Goal: Information Seeking & Learning: Learn about a topic

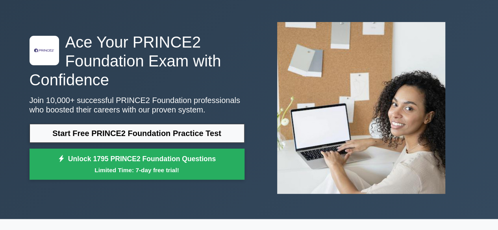
scroll to position [17, 0]
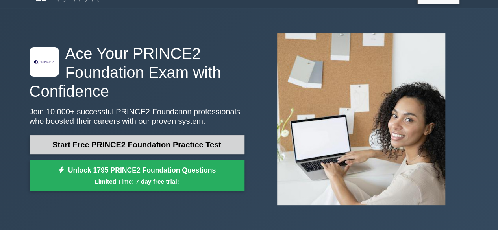
click at [175, 144] on link "Start Free PRINCE2 Foundation Practice Test" at bounding box center [137, 144] width 215 height 19
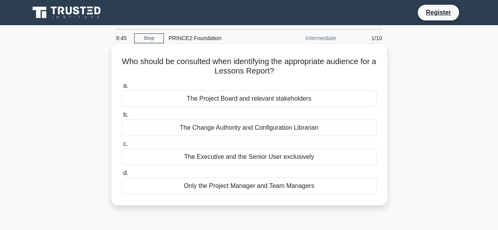
click at [252, 188] on div "Only the Project Manager and Team Managers" at bounding box center [249, 186] width 255 height 17
click at [122, 176] on input "d. Only the Project Manager and Team Managers" at bounding box center [122, 173] width 0 height 5
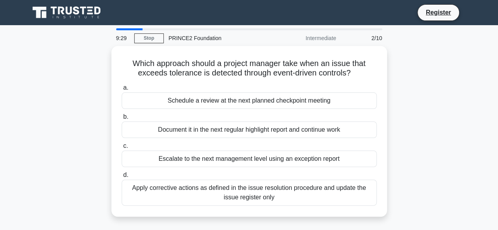
click at [252, 188] on div "Apply corrective actions as defined in the issue resolution procedure and updat…" at bounding box center [249, 193] width 255 height 26
click at [122, 178] on input "d. Apply corrective actions as defined in the issue resolution procedure and up…" at bounding box center [122, 175] width 0 height 5
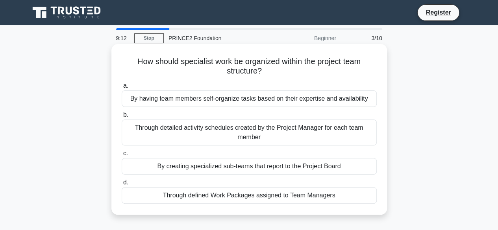
click at [252, 195] on div "Through defined Work Packages assigned to Team Managers" at bounding box center [249, 195] width 255 height 17
click at [122, 185] on input "d. Through defined Work Packages assigned to Team Managers" at bounding box center [122, 182] width 0 height 5
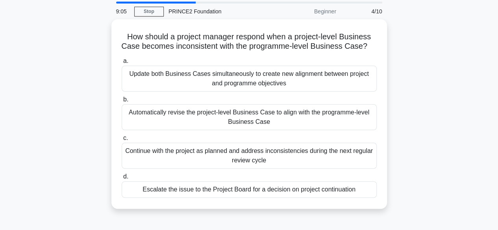
scroll to position [28, 0]
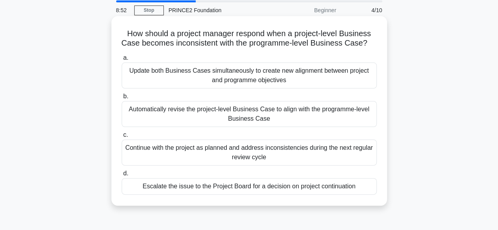
click at [285, 195] on div "Escalate the issue to the Project Board for a decision on project continuation" at bounding box center [249, 186] width 255 height 17
click at [122, 176] on input "d. Escalate the issue to the Project Board for a decision on project continuati…" at bounding box center [122, 173] width 0 height 5
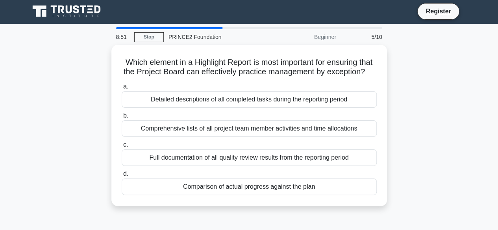
scroll to position [0, 0]
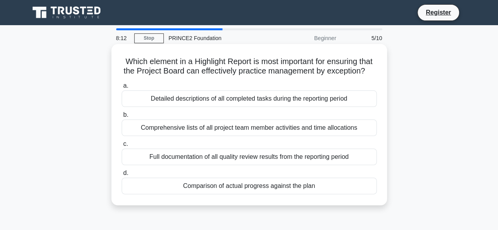
click at [279, 107] on div "Detailed descriptions of all completed tasks during the reporting period" at bounding box center [249, 98] width 255 height 17
click at [122, 89] on input "a. Detailed descriptions of all completed tasks during the reporting period" at bounding box center [122, 85] width 0 height 5
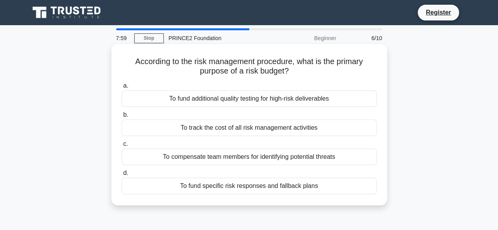
click at [295, 187] on div "To fund specific risk responses and fallback plans" at bounding box center [249, 186] width 255 height 17
click at [122, 176] on input "d. To fund specific risk responses and fallback plans" at bounding box center [122, 173] width 0 height 5
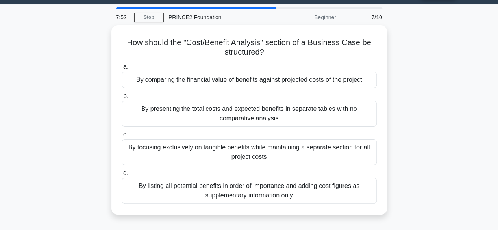
scroll to position [22, 0]
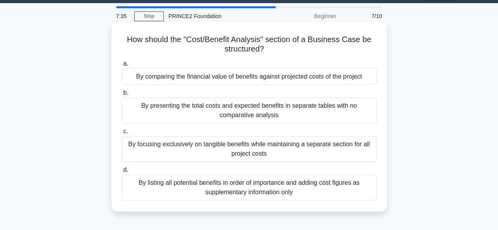
click at [306, 80] on div "By comparing the financial value of benefits against projected costs of the pro…" at bounding box center [249, 76] width 255 height 17
click at [122, 66] on input "a. By comparing the financial value of benefits against projected costs of the …" at bounding box center [122, 63] width 0 height 5
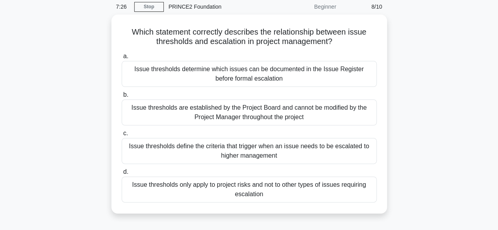
scroll to position [33, 0]
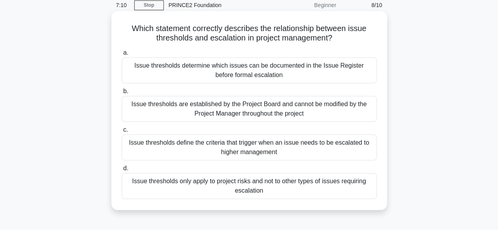
click at [258, 153] on div "Issue thresholds define the criteria that trigger when an issue needs to be esc…" at bounding box center [249, 148] width 255 height 26
click at [122, 133] on input "c. Issue thresholds define the criteria that trigger when an issue needs to be …" at bounding box center [122, 129] width 0 height 5
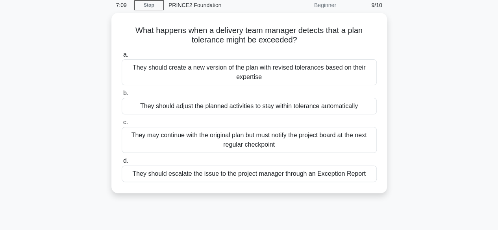
scroll to position [0, 0]
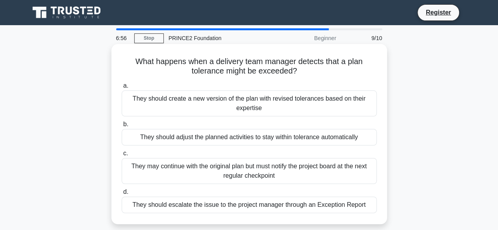
click at [266, 204] on div "They should escalate the issue to the project manager through an Exception Repo…" at bounding box center [249, 205] width 255 height 17
click at [122, 195] on input "d. They should escalate the issue to the project manager through an Exception R…" at bounding box center [122, 192] width 0 height 5
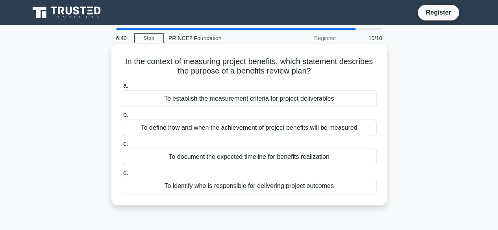
click at [304, 133] on div "To define how and when the achievement of project benefits will be measured" at bounding box center [249, 128] width 255 height 17
click at [122, 118] on input "b. To define how and when the achievement of project benefits will be measured" at bounding box center [122, 115] width 0 height 5
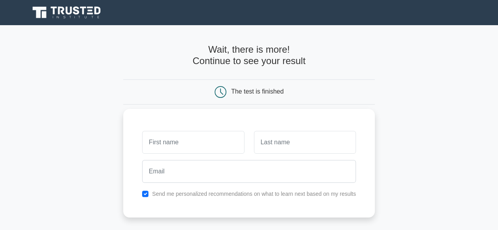
click at [224, 141] on input "text" at bounding box center [193, 142] width 102 height 23
type input "Martina Donnellan"
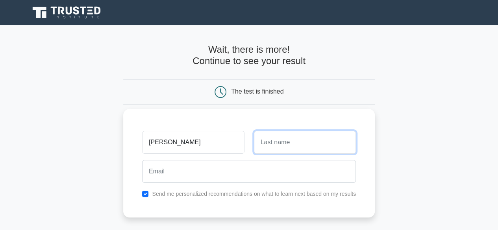
click at [284, 148] on input "text" at bounding box center [305, 142] width 102 height 23
type input "donnellan"
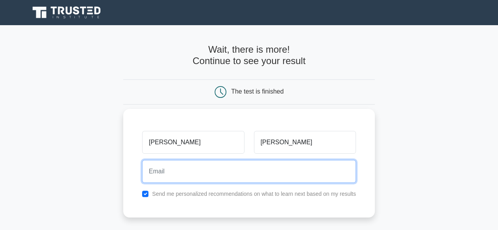
click at [276, 177] on input "email" at bounding box center [249, 171] width 214 height 23
type input "mardonn2004@yahoo.co.uk"
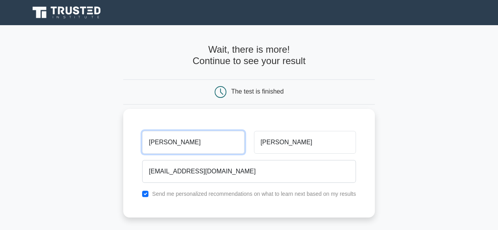
click at [223, 145] on input "Martina Donnellan" at bounding box center [193, 142] width 102 height 23
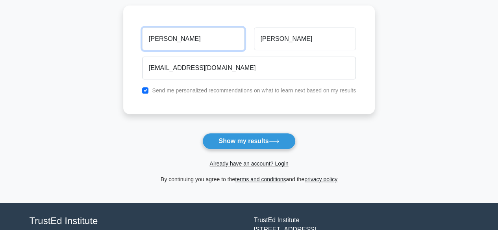
scroll to position [107, 0]
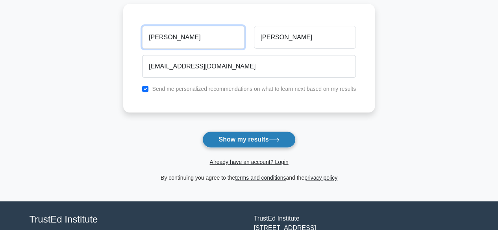
type input "Martina"
click at [239, 143] on button "Show my results" at bounding box center [248, 139] width 93 height 17
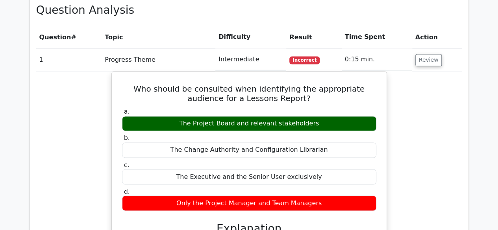
scroll to position [600, 0]
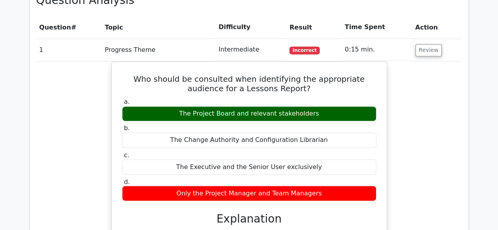
drag, startPoint x: 500, startPoint y: 41, endPoint x: 503, endPoint y: 131, distance: 90.1
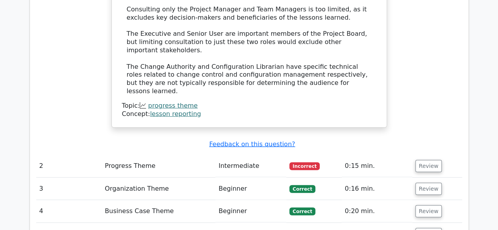
scroll to position [935, 0]
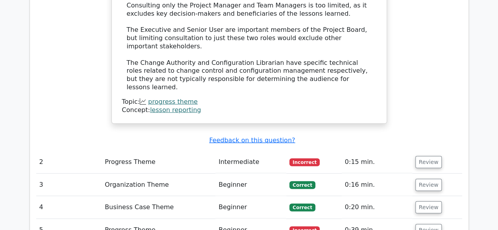
click at [145, 151] on td "Progress Theme" at bounding box center [158, 162] width 114 height 22
click at [292, 159] on span "Incorrect" at bounding box center [304, 163] width 30 height 8
click at [264, 136] on u "Feedback on this question?" at bounding box center [252, 139] width 86 height 7
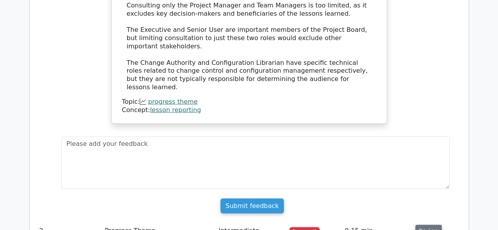
click at [434, 225] on button "Review" at bounding box center [428, 231] width 27 height 12
click at [428, 225] on button "Review" at bounding box center [428, 231] width 27 height 12
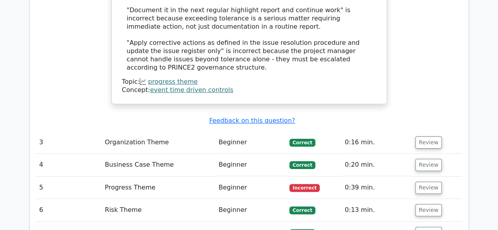
scroll to position [1547, 0]
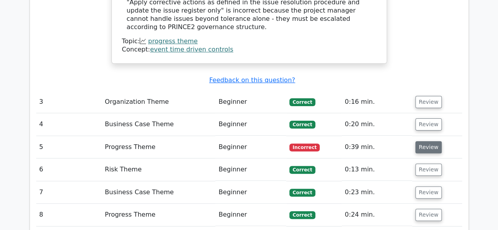
click at [424, 141] on button "Review" at bounding box center [428, 147] width 27 height 12
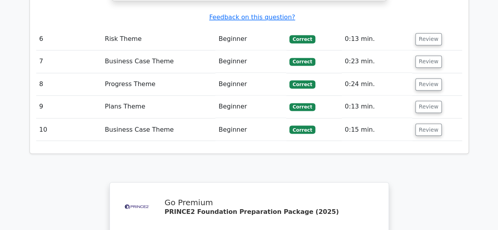
scroll to position [2304, 0]
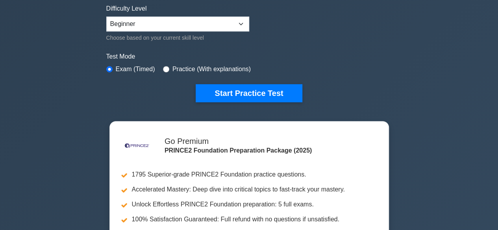
scroll to position [197, 0]
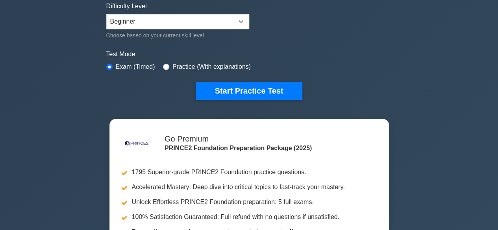
click at [160, 64] on div "Test Mode Exam (Timed) Practice (With explanations)" at bounding box center [249, 61] width 286 height 23
click at [164, 66] on input "radio" at bounding box center [166, 67] width 6 height 6
radio input "true"
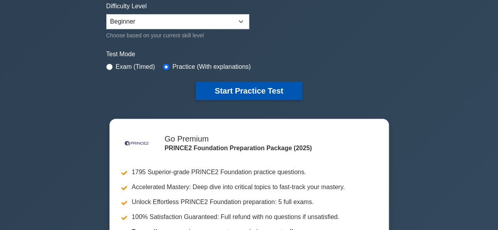
click at [238, 92] on button "Start Practice Test" at bounding box center [249, 91] width 106 height 18
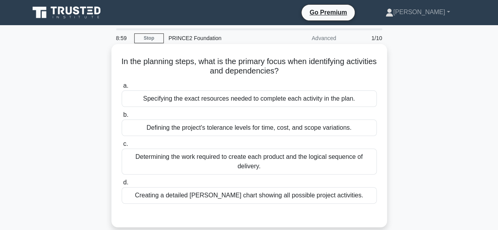
click at [250, 166] on div "Determining the work required to create each product and the logical sequence o…" at bounding box center [249, 162] width 255 height 26
click at [122, 147] on input "c. Determining the work required to create each product and the logical sequenc…" at bounding box center [122, 144] width 0 height 5
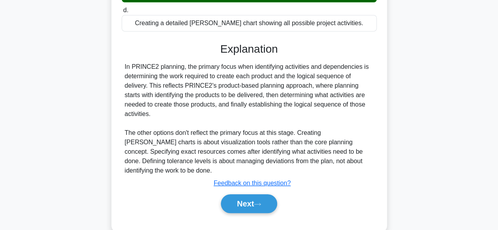
scroll to position [195, 0]
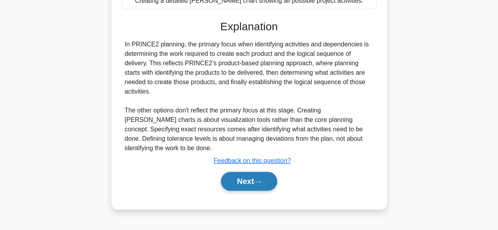
click at [243, 183] on button "Next" at bounding box center [249, 181] width 56 height 19
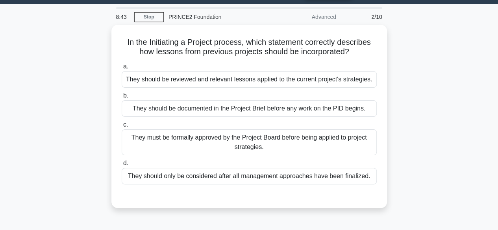
scroll to position [21, 0]
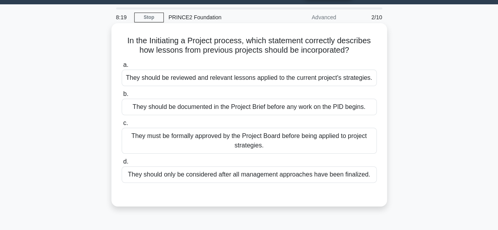
click at [288, 107] on div "They should be documented in the Project Brief before any work on the PID begin…" at bounding box center [249, 107] width 255 height 17
click at [122, 97] on input "b. They should be documented in the Project Brief before any work on the PID be…" at bounding box center [122, 94] width 0 height 5
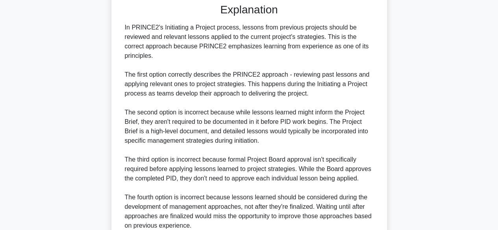
scroll to position [293, 0]
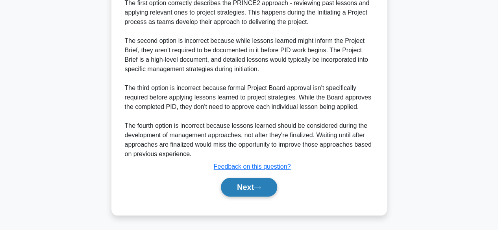
click at [250, 192] on button "Next" at bounding box center [249, 187] width 56 height 19
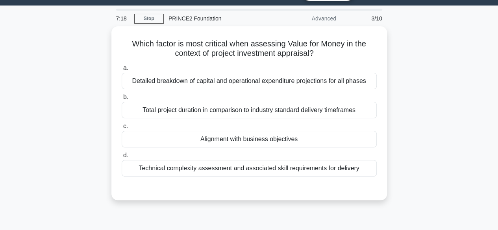
scroll to position [0, 0]
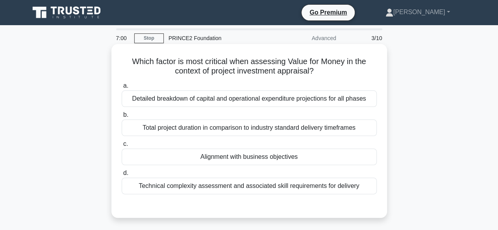
click at [280, 156] on div "Alignment with business objectives" at bounding box center [249, 157] width 255 height 17
click at [122, 147] on input "c. Alignment with business objectives" at bounding box center [122, 144] width 0 height 5
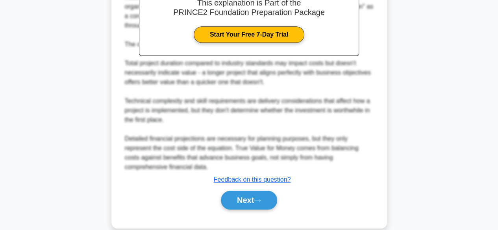
scroll to position [263, 0]
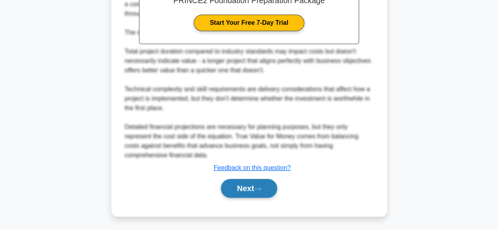
click at [248, 192] on button "Next" at bounding box center [249, 188] width 56 height 19
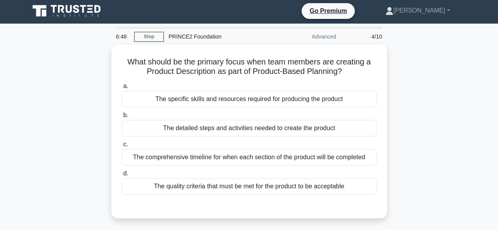
scroll to position [0, 0]
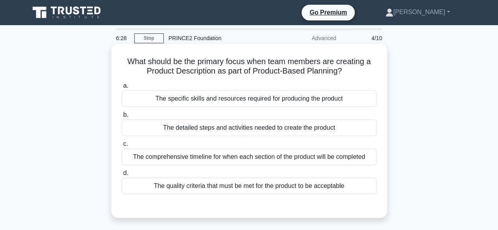
click at [338, 101] on div "The specific skills and resources required for producing the product" at bounding box center [249, 98] width 255 height 17
click at [122, 89] on input "a. The specific skills and resources required for producing the product" at bounding box center [122, 85] width 0 height 5
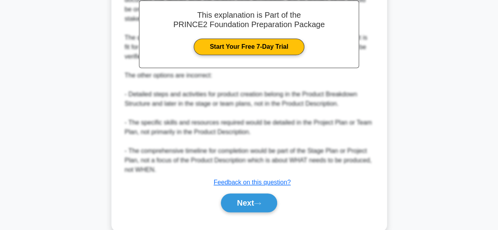
scroll to position [255, 0]
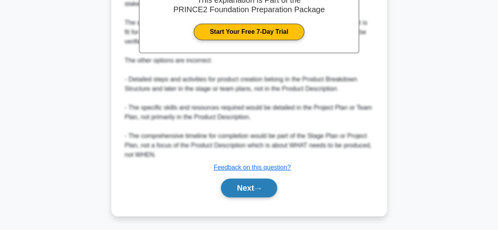
click at [247, 194] on button "Next" at bounding box center [249, 188] width 56 height 19
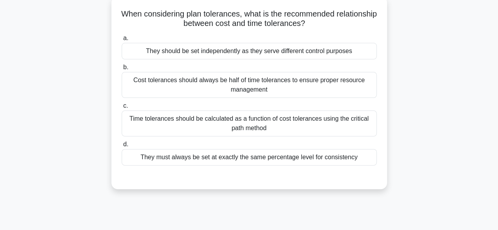
scroll to position [51, 0]
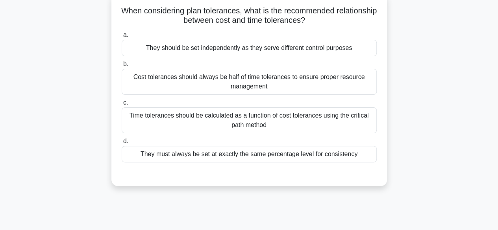
click at [327, 50] on div "They should be set independently as they serve different control purposes" at bounding box center [249, 48] width 255 height 17
click at [122, 38] on input "a. They should be set independently as they serve different control purposes" at bounding box center [122, 35] width 0 height 5
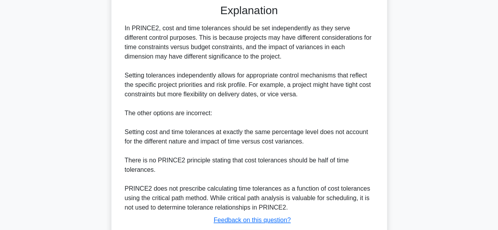
scroll to position [273, 0]
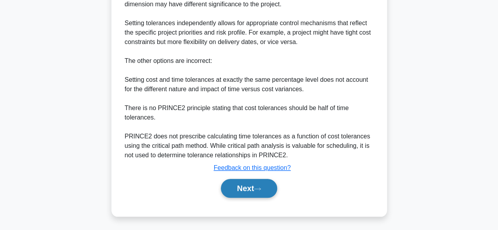
click at [255, 188] on button "Next" at bounding box center [249, 188] width 56 height 19
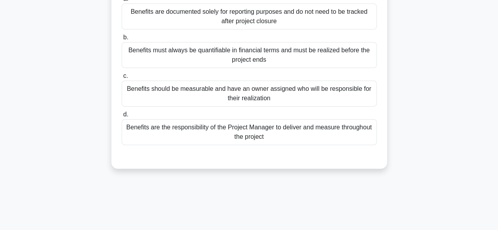
scroll to position [90, 0]
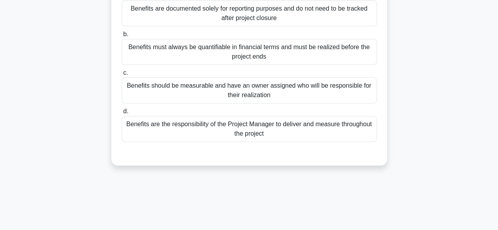
click at [294, 97] on div "Benefits should be measurable and have an owner assigned who will be responsibl…" at bounding box center [249, 90] width 255 height 26
click at [122, 76] on input "c. Benefits should be measurable and have an owner assigned who will be respons…" at bounding box center [122, 72] width 0 height 5
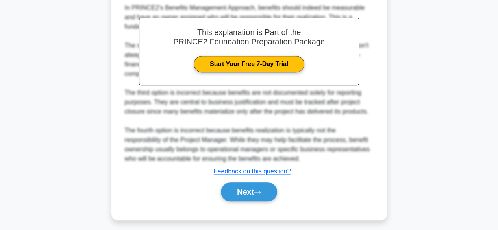
scroll to position [263, 0]
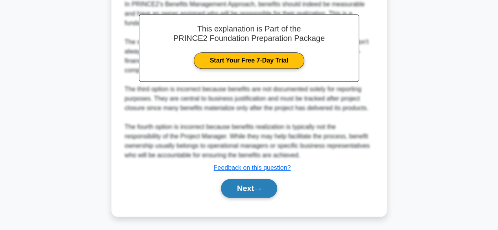
click at [250, 187] on button "Next" at bounding box center [249, 188] width 56 height 19
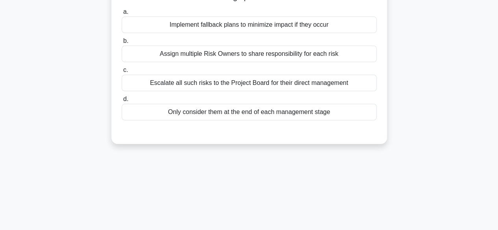
scroll to position [0, 0]
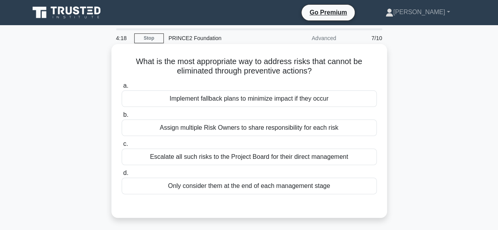
click at [282, 160] on div "Escalate all such risks to the Project Board for their direct management" at bounding box center [249, 157] width 255 height 17
click at [122, 147] on input "c. Escalate all such risks to the Project Board for their direct management" at bounding box center [122, 144] width 0 height 5
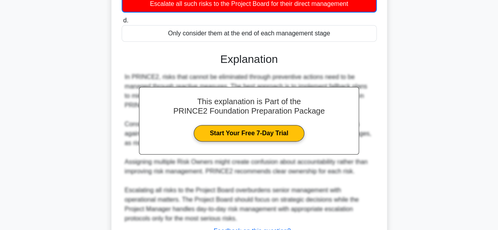
scroll to position [194, 0]
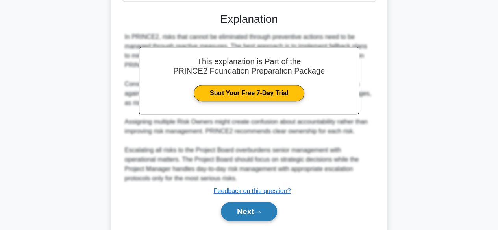
click at [253, 212] on button "Next" at bounding box center [249, 211] width 56 height 19
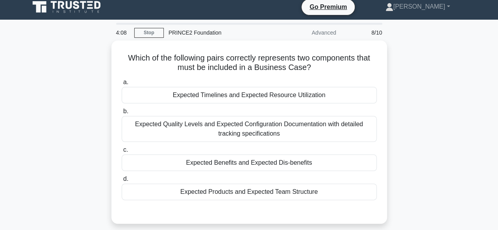
scroll to position [0, 0]
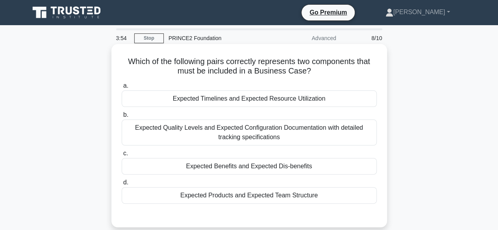
click at [263, 166] on div "Expected Benefits and Expected Dis-benefits" at bounding box center [249, 166] width 255 height 17
click at [122, 156] on input "c. Expected Benefits and Expected Dis-benefits" at bounding box center [122, 153] width 0 height 5
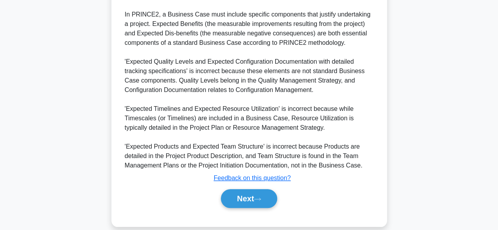
scroll to position [254, 0]
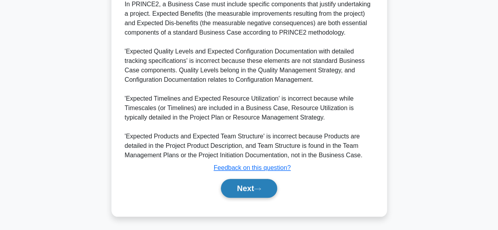
click at [250, 186] on button "Next" at bounding box center [249, 188] width 56 height 19
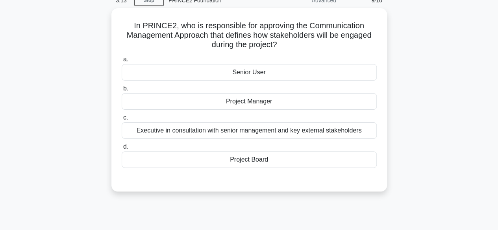
scroll to position [38, 0]
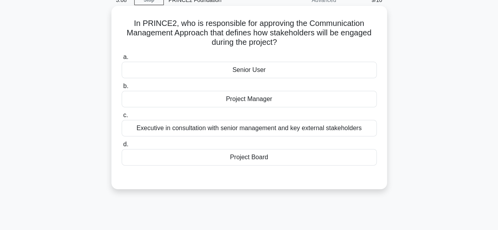
click at [272, 102] on div "Project Manager" at bounding box center [249, 99] width 255 height 17
click at [122, 89] on input "b. Project Manager" at bounding box center [122, 86] width 0 height 5
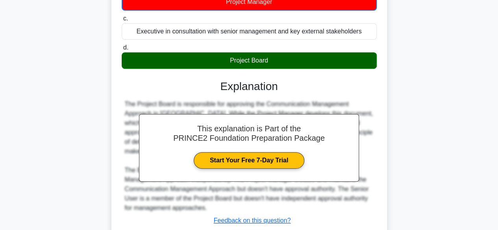
scroll to position [195, 0]
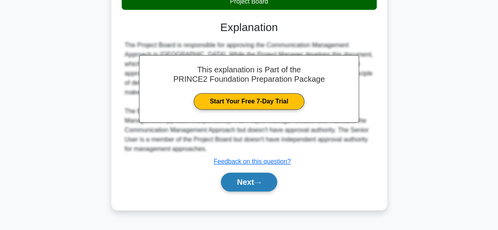
click at [252, 184] on button "Next" at bounding box center [249, 182] width 56 height 19
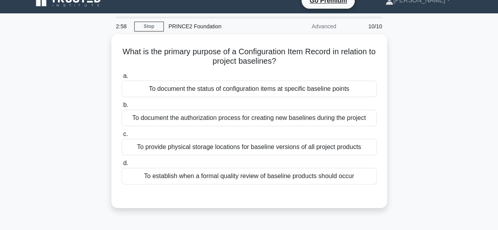
scroll to position [11, 0]
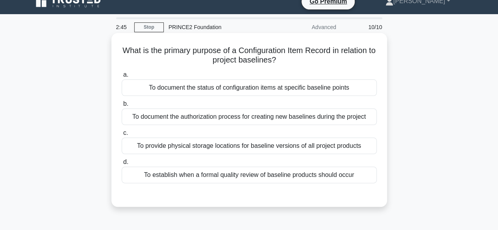
click at [315, 89] on div "To document the status of configuration items at specific baseline points" at bounding box center [249, 87] width 255 height 17
click at [122, 77] on input "a. To document the status of configuration items at specific baseline points" at bounding box center [122, 74] width 0 height 5
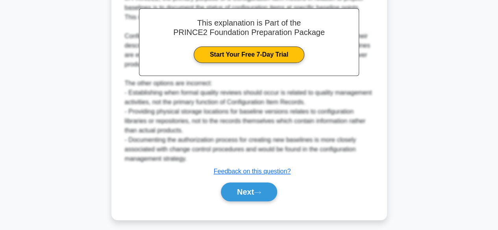
scroll to position [235, 0]
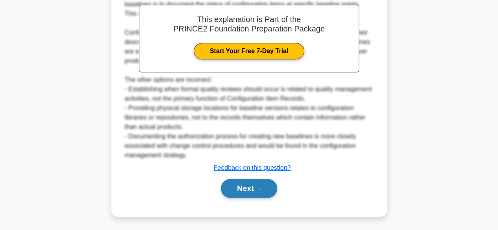
click at [242, 188] on button "Next" at bounding box center [249, 188] width 56 height 19
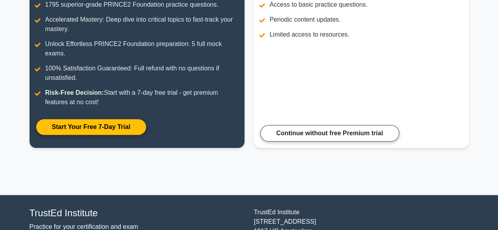
scroll to position [190, 0]
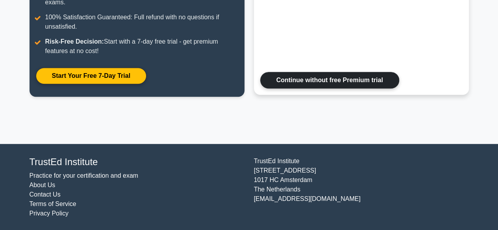
click at [348, 81] on link "Continue without free Premium trial" at bounding box center [329, 80] width 139 height 17
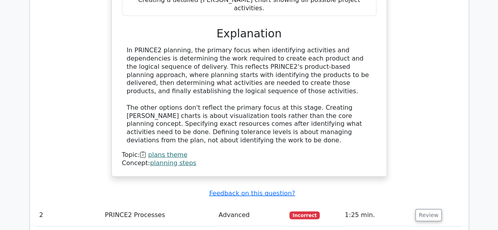
scroll to position [836, 0]
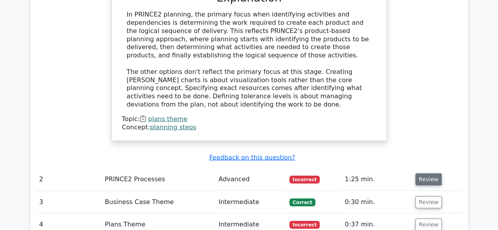
click at [423, 173] on button "Review" at bounding box center [428, 179] width 27 height 12
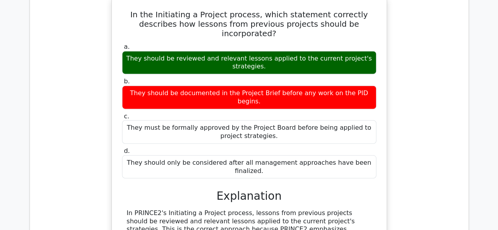
scroll to position [1029, 0]
